Goal: Information Seeking & Learning: Find specific page/section

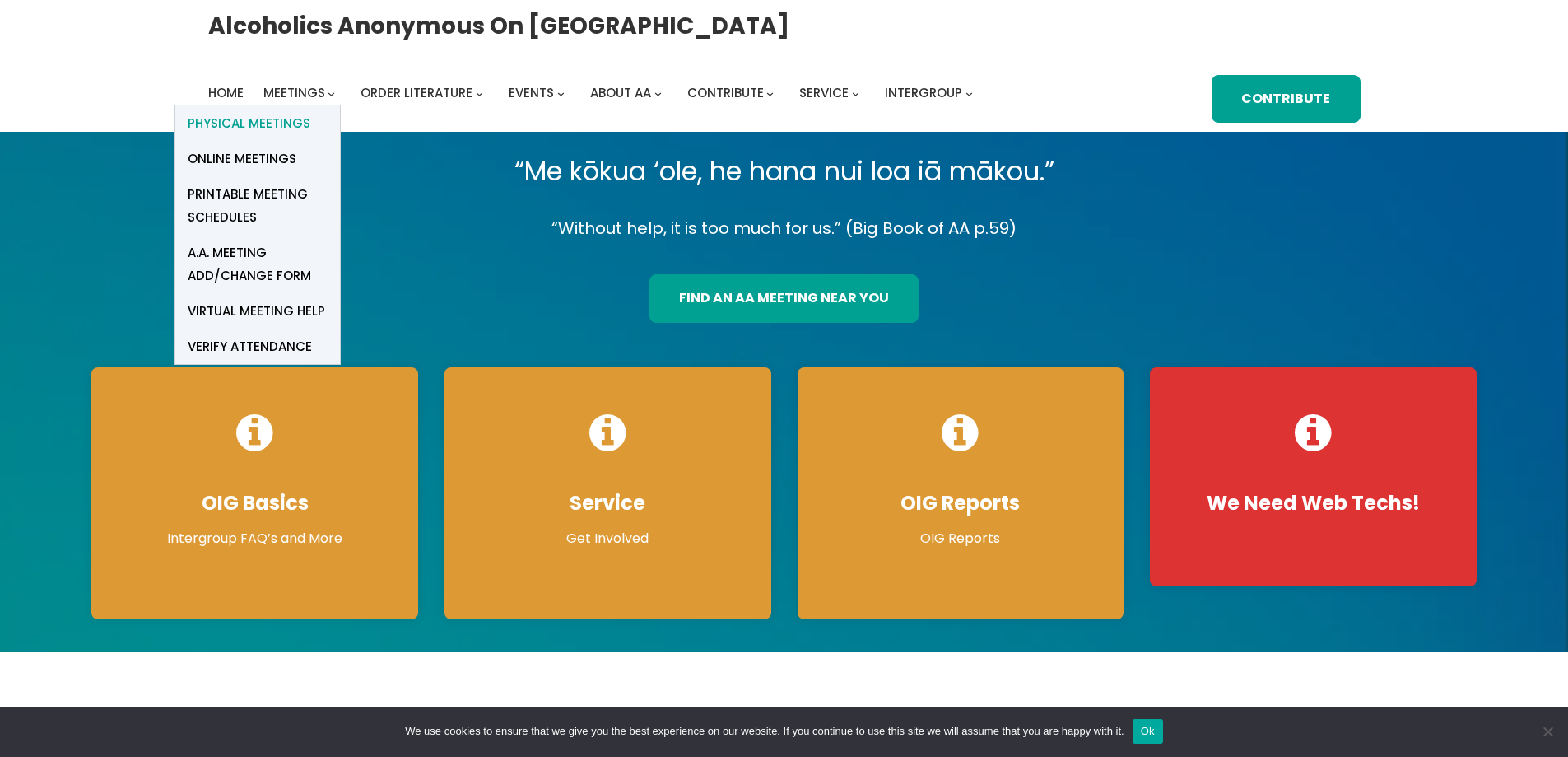
click at [286, 117] on span "Physical Meetings" at bounding box center [249, 123] width 122 height 23
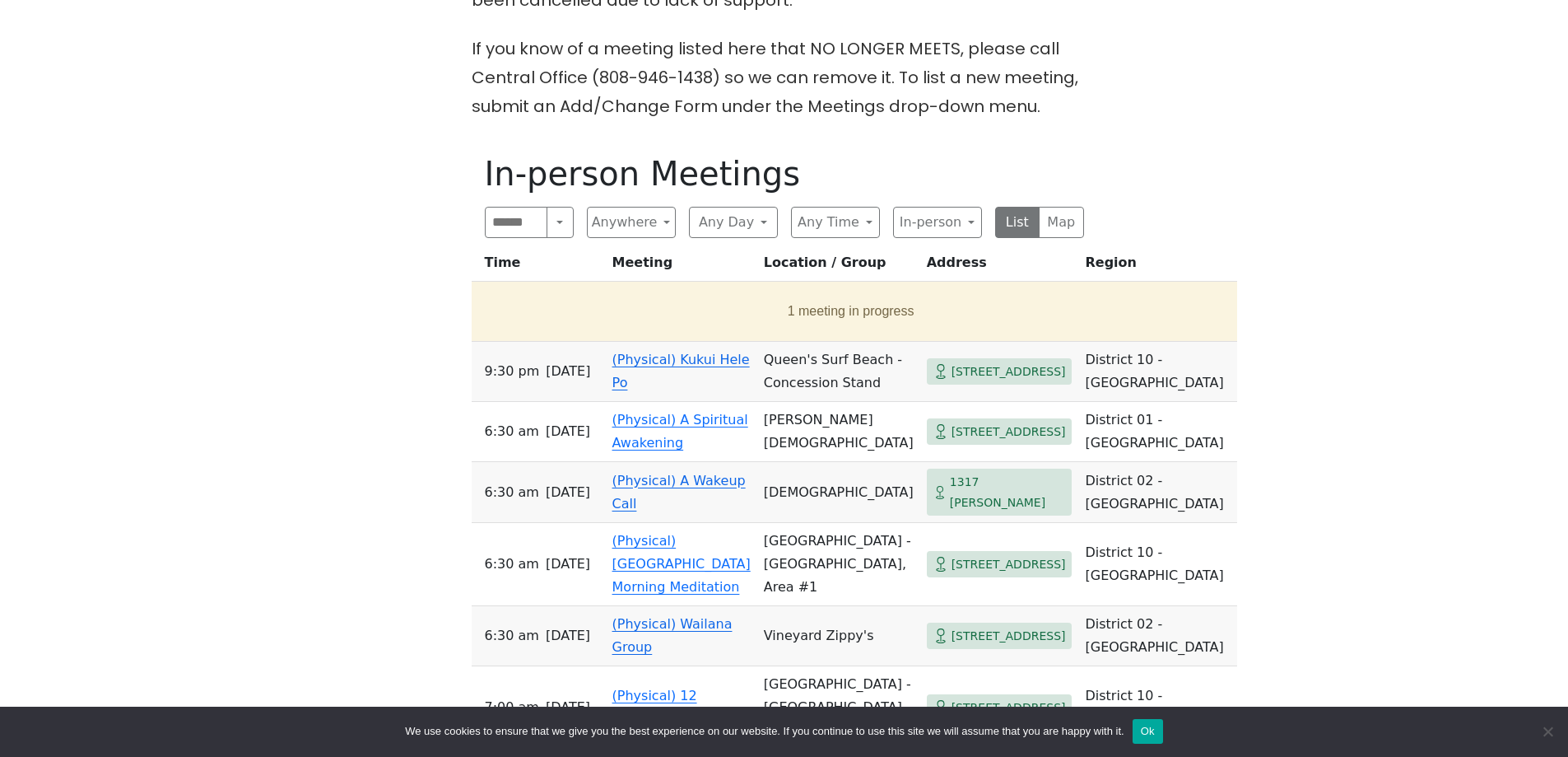
scroll to position [659, 0]
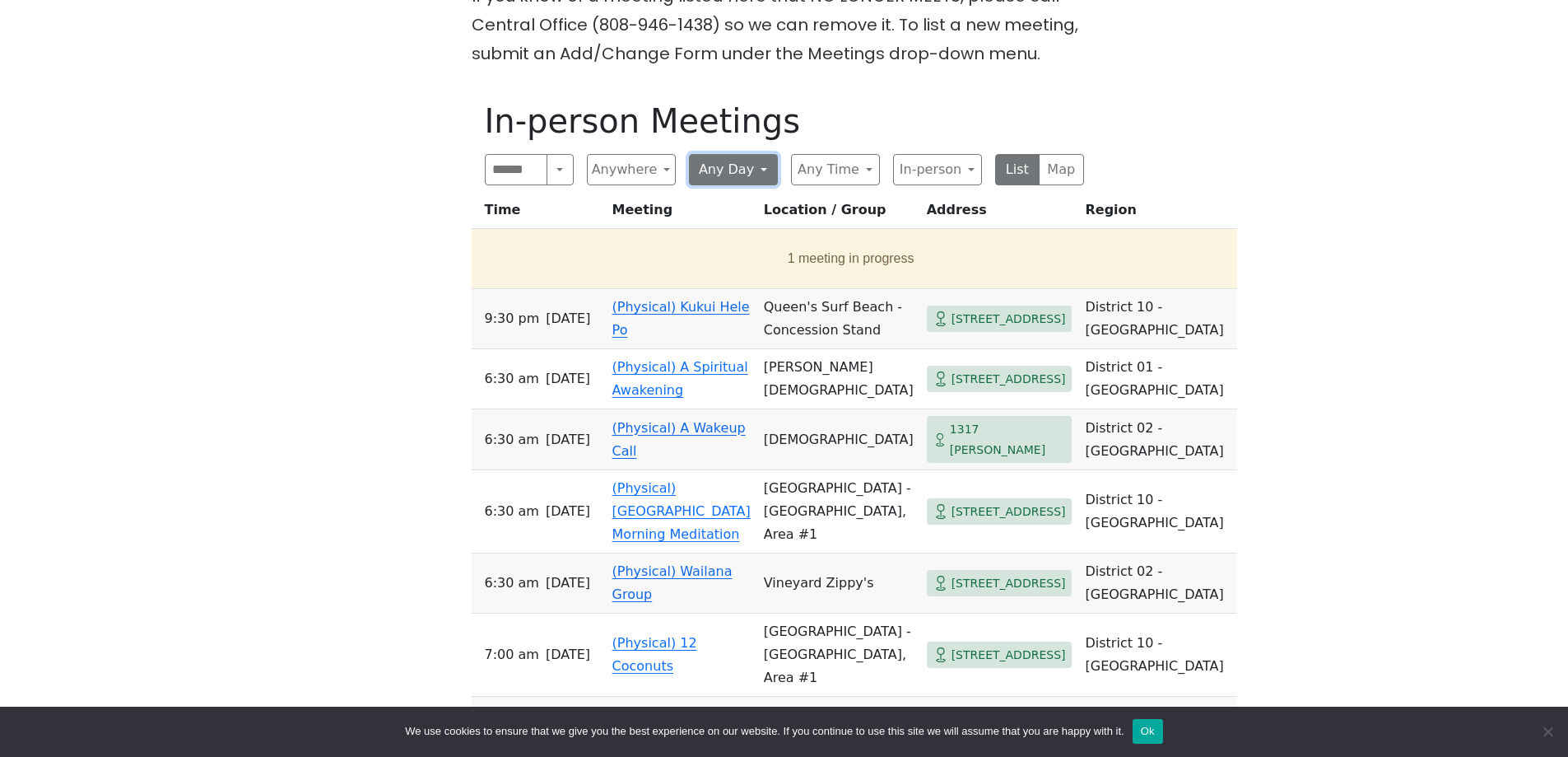
click at [708, 171] on button "Any Day" at bounding box center [733, 169] width 89 height 31
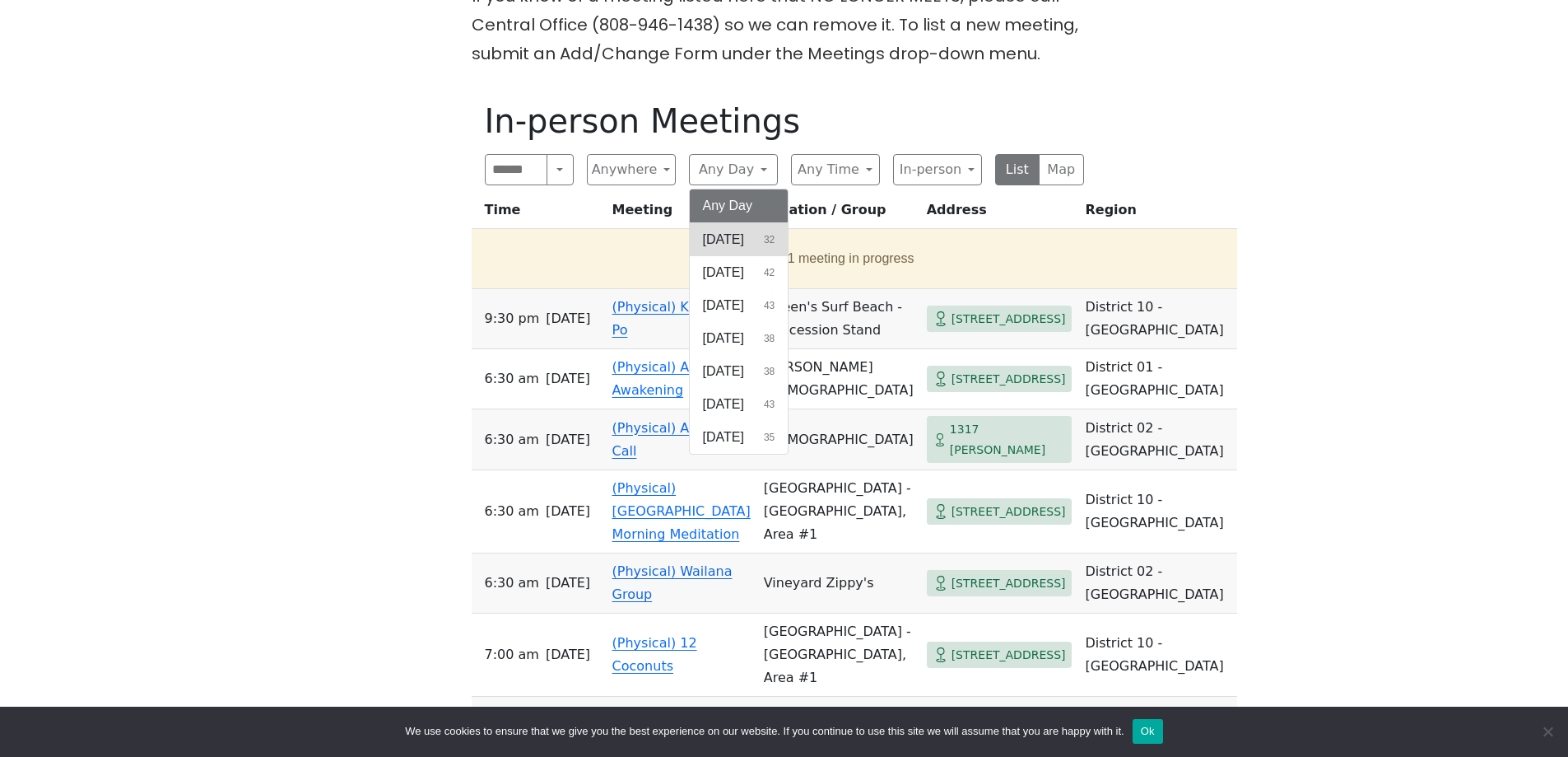
click at [727, 248] on span "[DATE]" at bounding box center [724, 239] width 41 height 20
